Goal: Transaction & Acquisition: Subscribe to service/newsletter

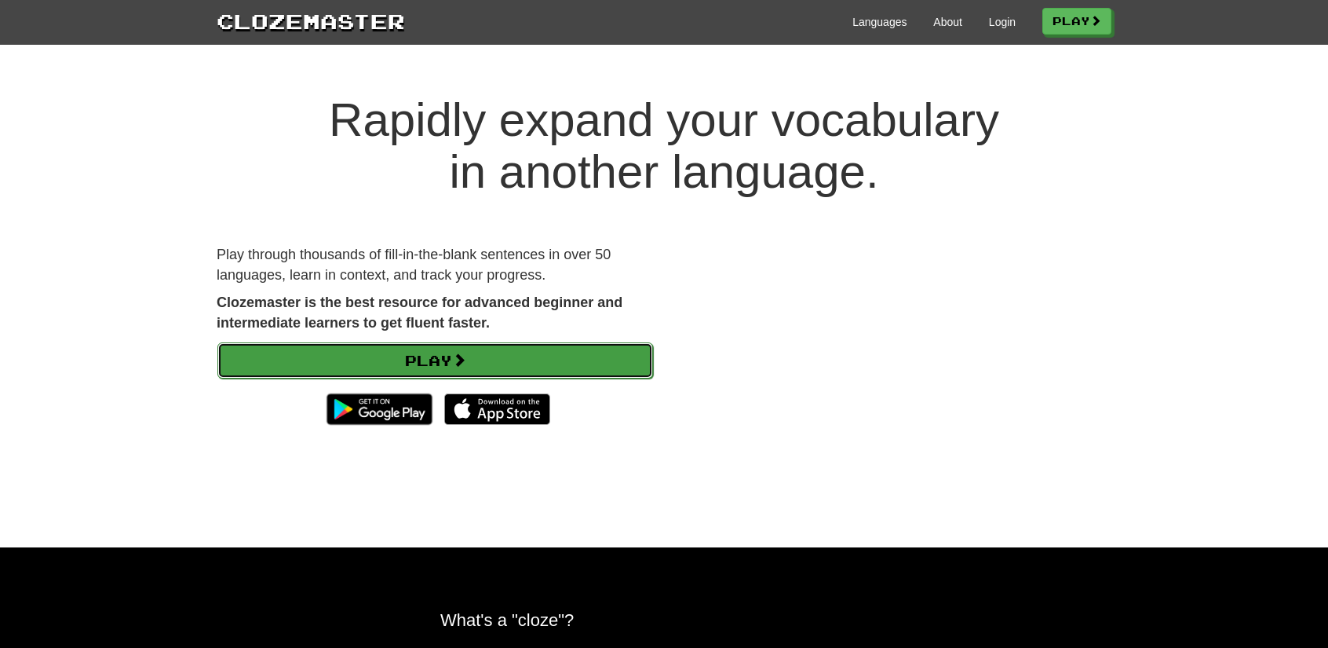
click at [507, 358] on link "Play" at bounding box center [435, 360] width 436 height 36
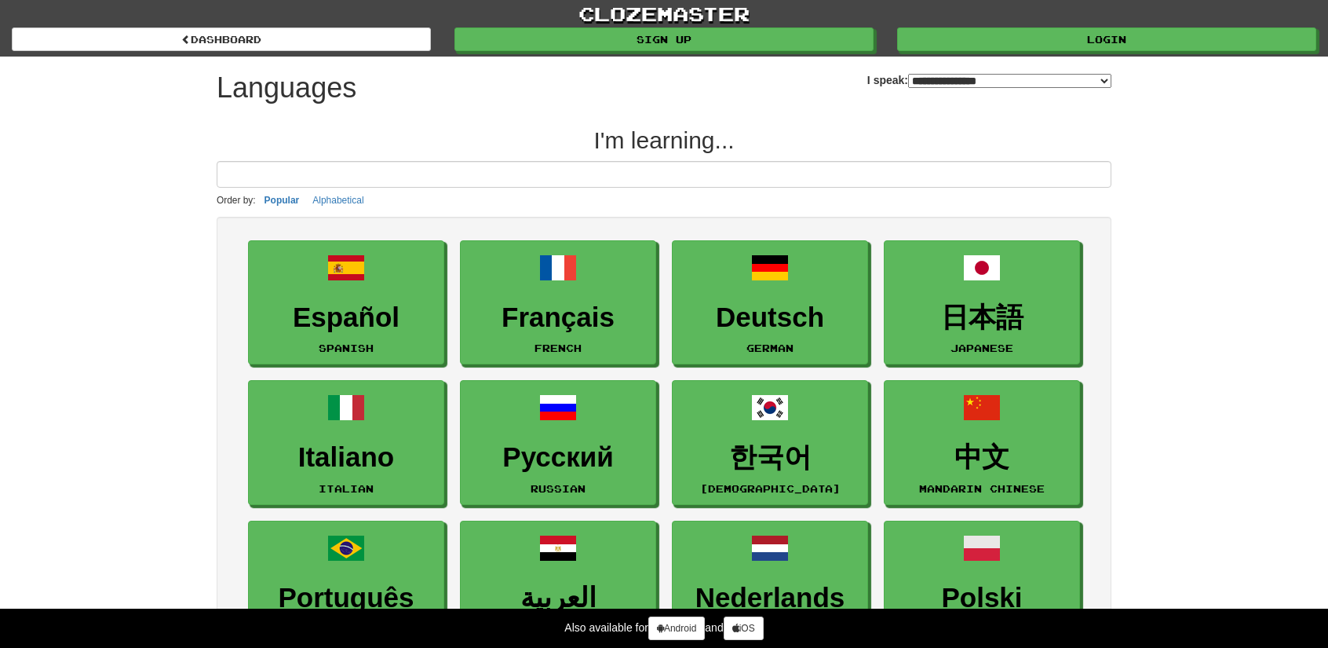
select select "*******"
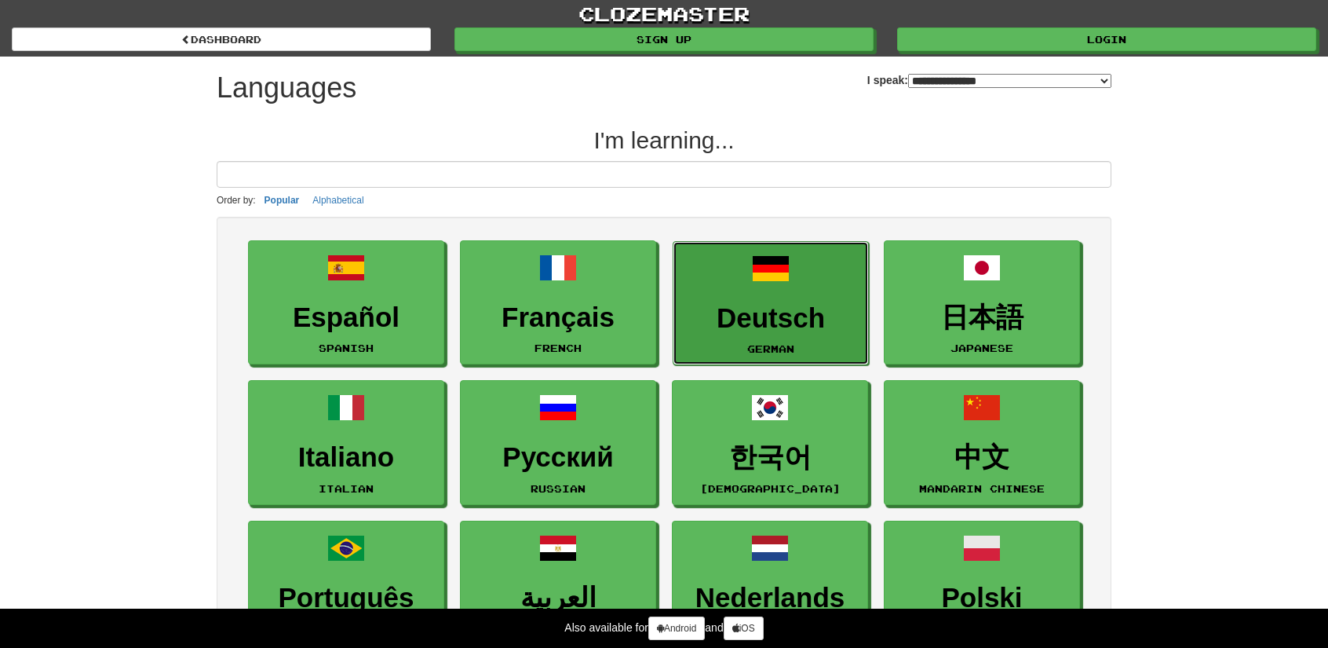
click at [787, 304] on h3 "Deutsch" at bounding box center [770, 318] width 179 height 31
